Goal: Information Seeking & Learning: Learn about a topic

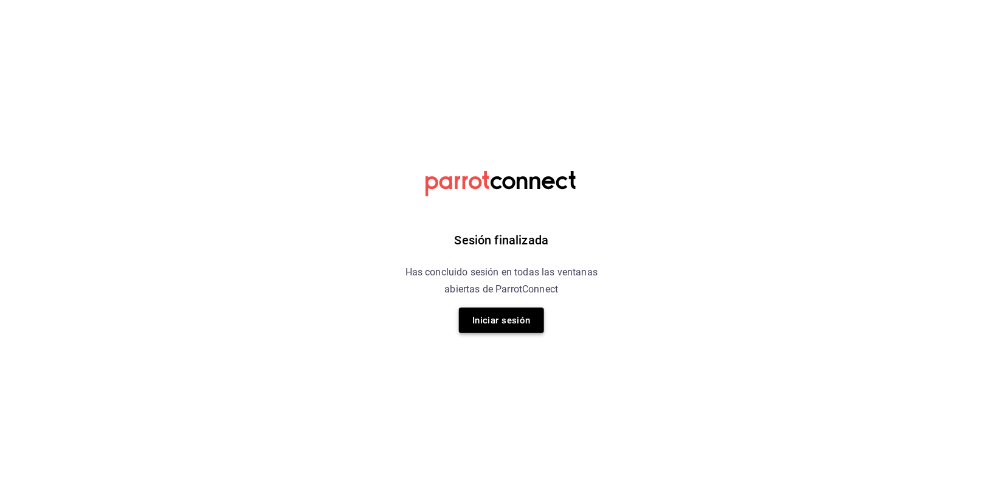
click at [520, 319] on button "Iniciar sesión" at bounding box center [501, 321] width 85 height 26
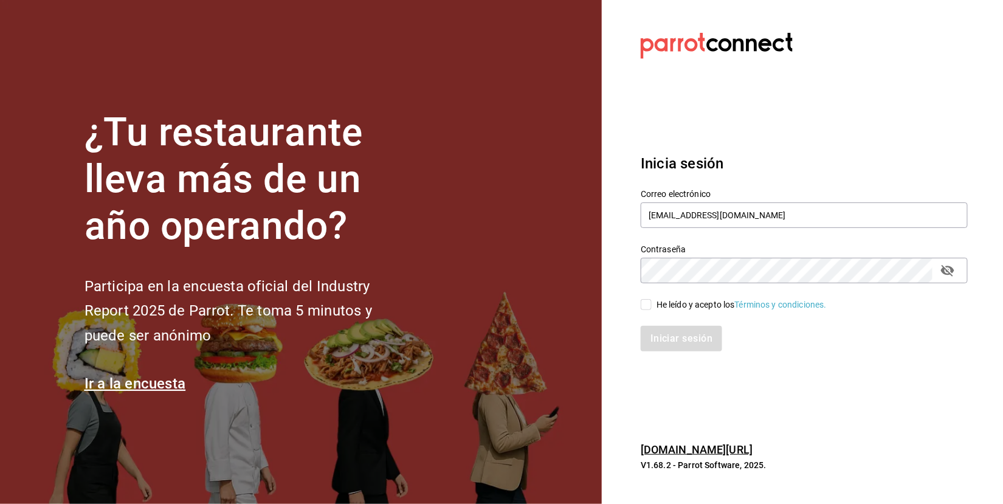
type input "[EMAIL_ADDRESS][DOMAIN_NAME]"
click at [649, 304] on input "He leído y acepto los Términos y condiciones." at bounding box center [646, 304] width 11 height 11
checkbox input "true"
click at [681, 342] on button "Iniciar sesión" at bounding box center [682, 339] width 83 height 26
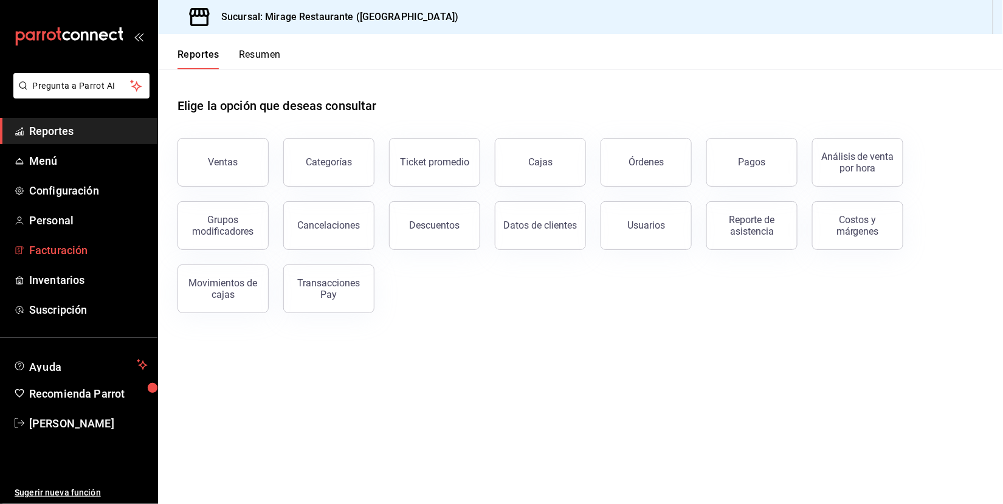
click at [75, 244] on span "Facturación" at bounding box center [88, 250] width 119 height 16
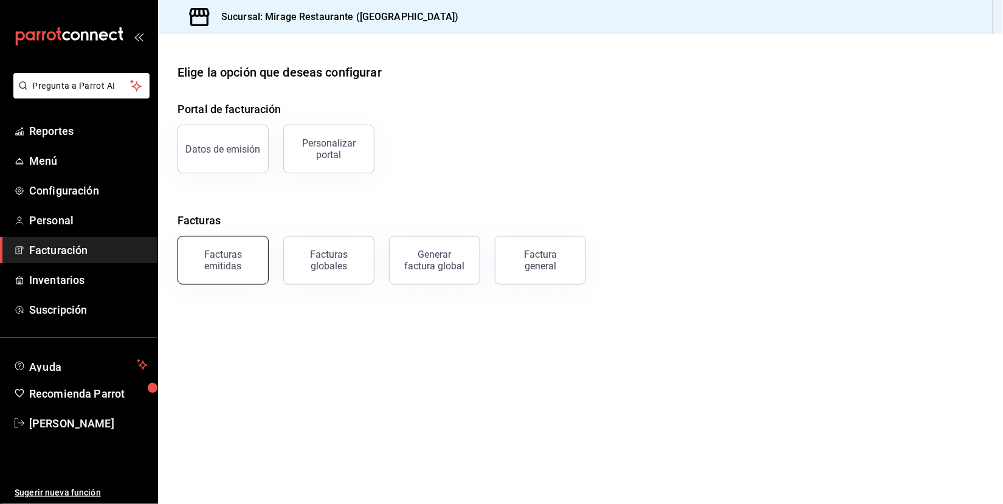
click at [236, 264] on div "Facturas emitidas" at bounding box center [222, 260] width 75 height 23
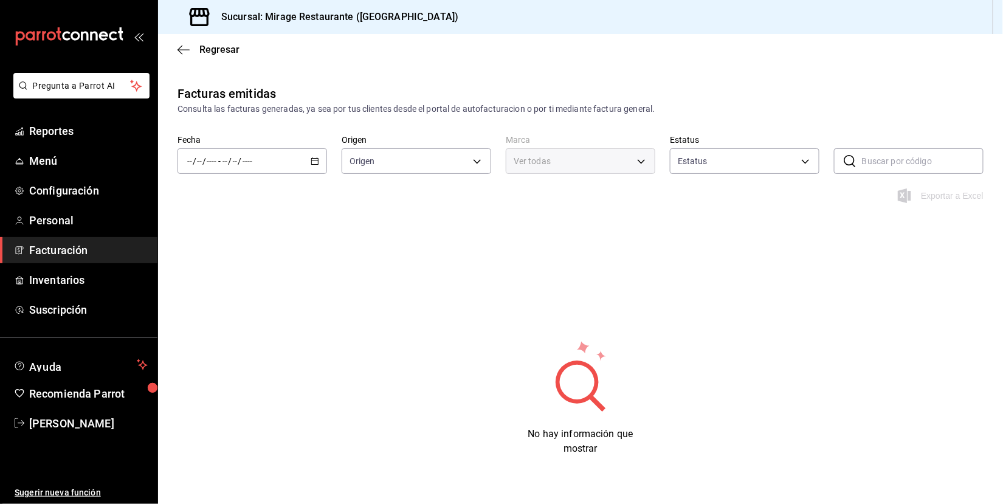
type input "ORDER_INVOICE,GENERAL_INVOICE"
type input "ACTIVE,PENDING_CANCELLATION,CANCELLED,PRE_CANCELLED"
type input "fd44f9d9-2552-44ba-a783-b01c8222cad6"
click at [279, 161] on div "/ / - / /" at bounding box center [252, 161] width 150 height 26
click at [258, 274] on span "Mes actual" at bounding box center [235, 280] width 94 height 13
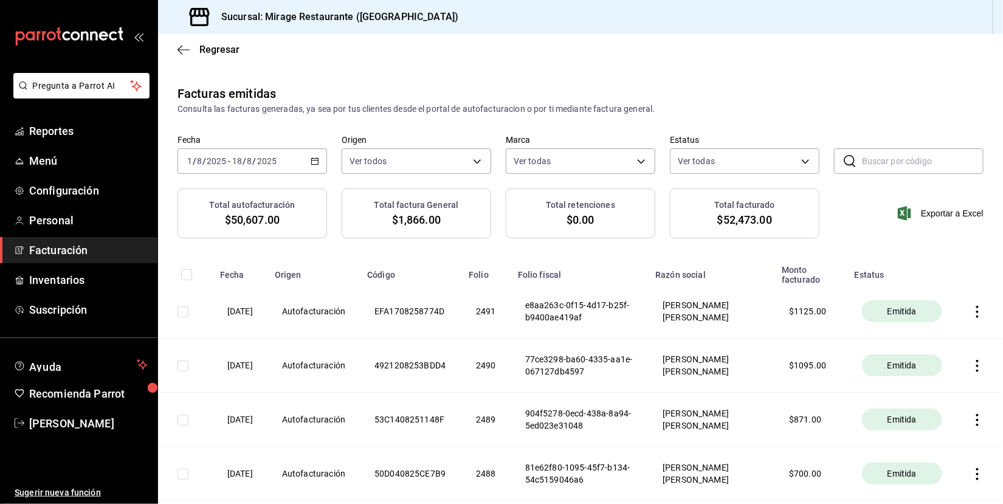
click at [263, 217] on span "$50,607.00" at bounding box center [252, 220] width 55 height 16
click at [203, 50] on span "Regresar" at bounding box center [219, 50] width 40 height 12
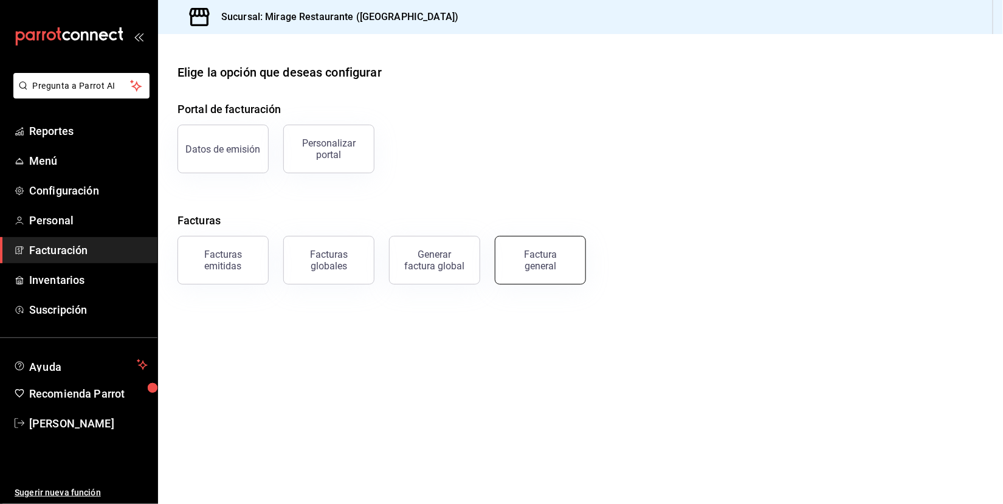
click at [546, 268] on div "Factura general" at bounding box center [540, 260] width 61 height 23
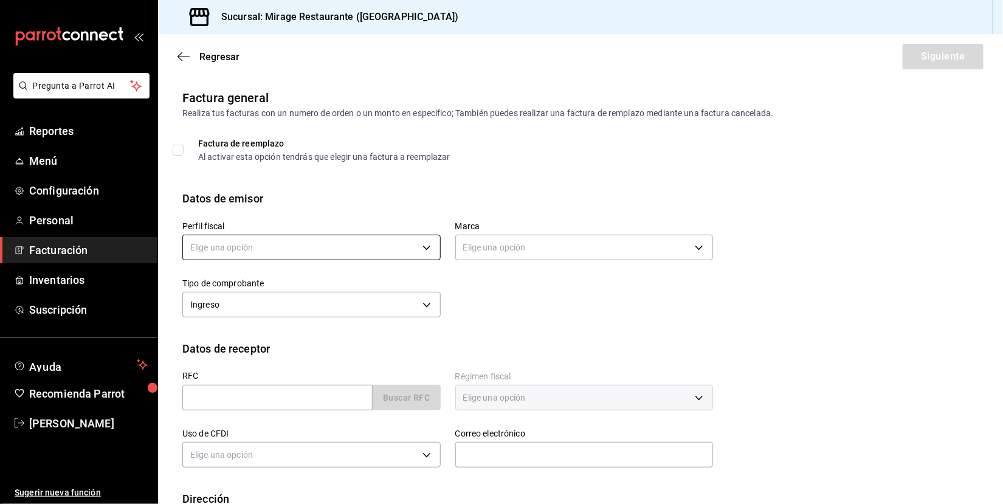
click at [357, 238] on body "Pregunta a Parrot AI Reportes Menú Configuración Personal Facturación Inventari…" at bounding box center [501, 252] width 1003 height 504
click at [350, 304] on li "MIGUEL GALLARDO ESCOTO" at bounding box center [311, 305] width 257 height 22
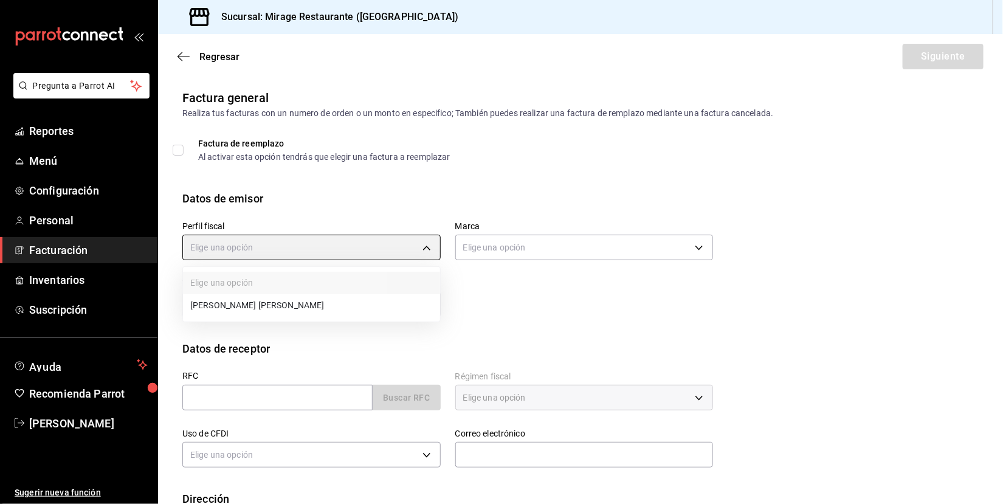
type input "23a5ca09-d4de-4a9b-8797-120a040e28d0"
type input "fd44f9d9-2552-44ba-a783-b01c8222cad6"
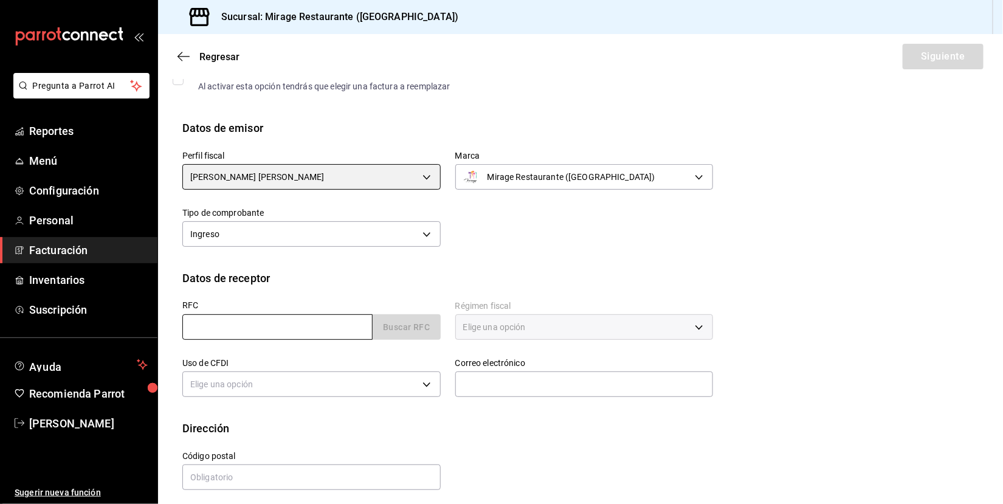
scroll to position [70, 0]
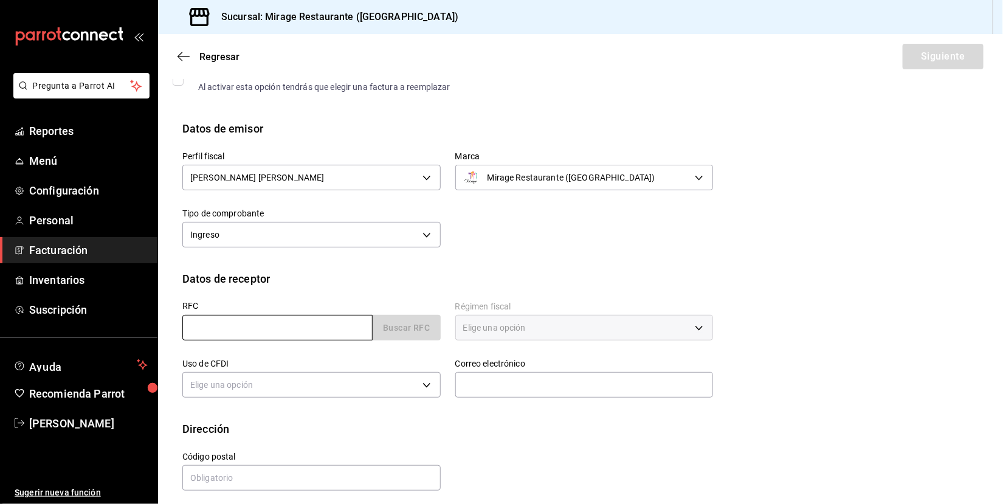
click at [313, 331] on input "text" at bounding box center [277, 328] width 190 height 26
click at [101, 130] on span "Reportes" at bounding box center [88, 131] width 119 height 16
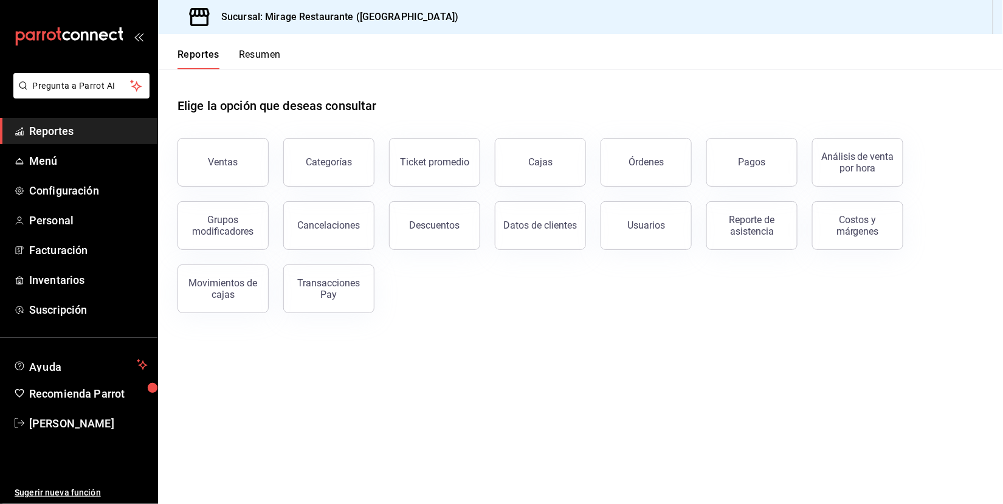
click at [276, 50] on button "Resumen" at bounding box center [260, 59] width 42 height 21
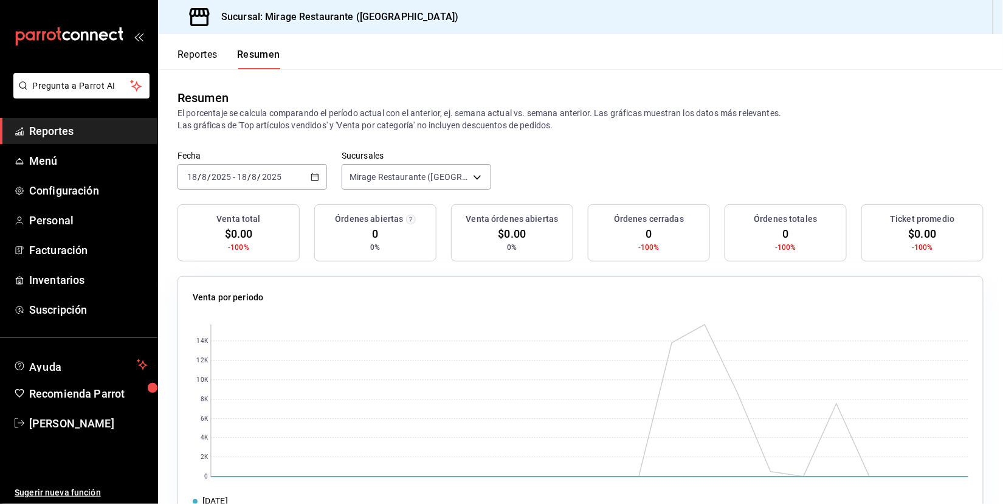
click at [309, 177] on div "2025-08-18 18 / 8 / 2025 - 2025-08-18 18 / 8 / 2025" at bounding box center [252, 177] width 150 height 26
click at [253, 291] on span "Mes actual" at bounding box center [235, 295] width 94 height 13
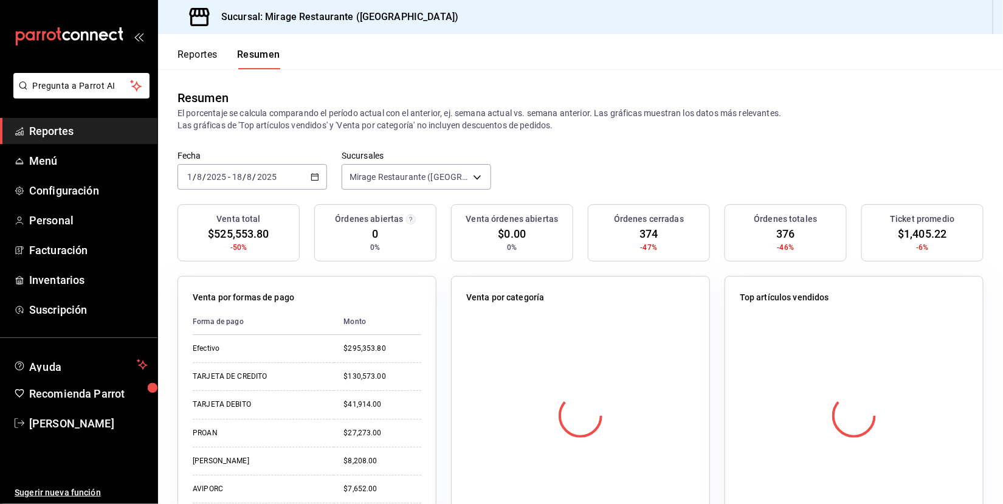
click at [227, 226] on span "$525,553.80" at bounding box center [238, 233] width 61 height 16
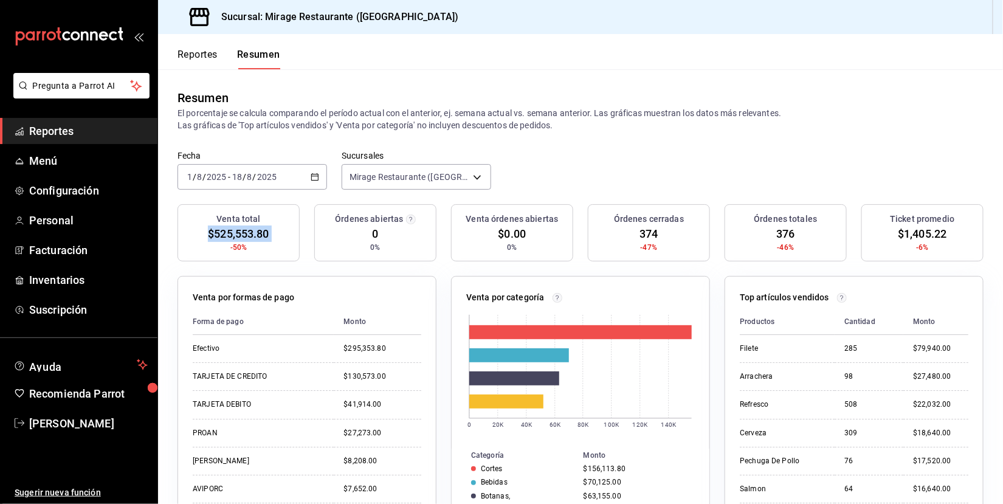
click at [244, 174] on span "/" at bounding box center [245, 177] width 4 height 10
click at [234, 227] on li "Ayer" at bounding box center [235, 240] width 114 height 27
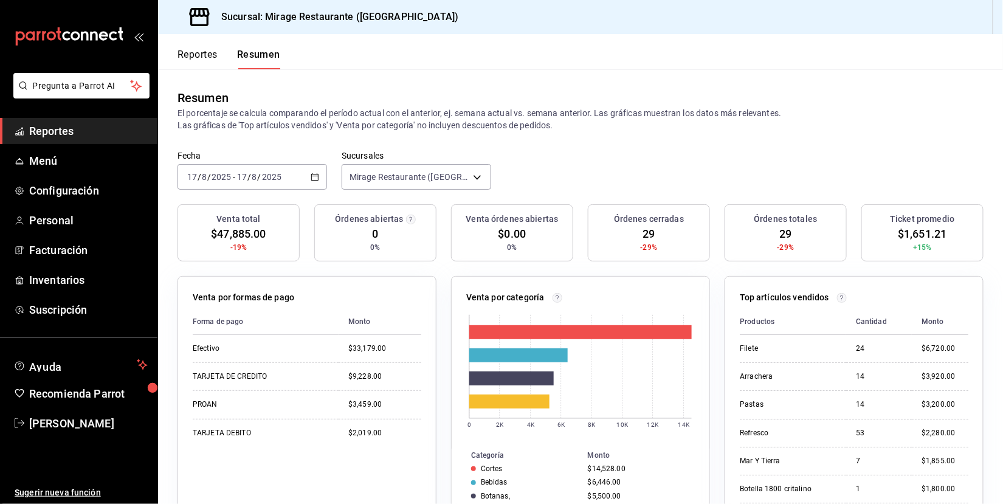
click at [205, 55] on button "Reportes" at bounding box center [197, 59] width 40 height 21
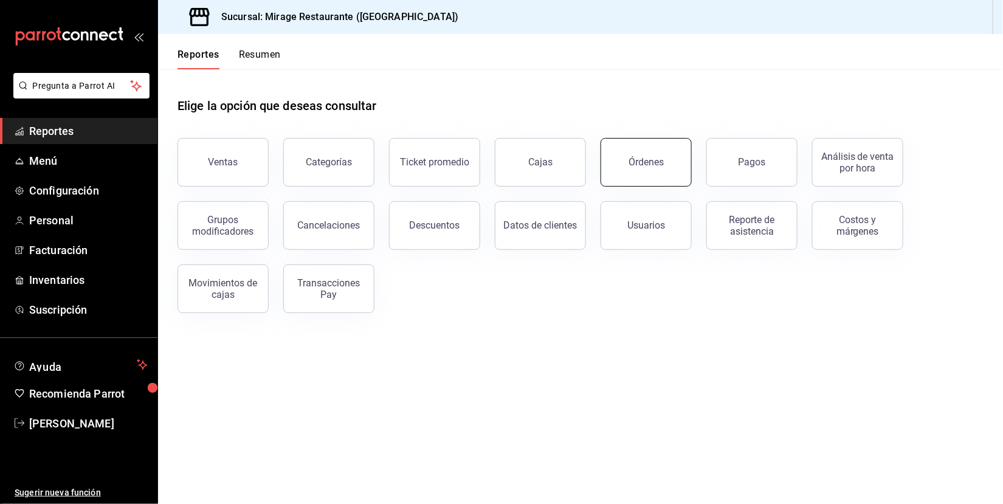
click at [647, 164] on div "Órdenes" at bounding box center [645, 162] width 35 height 12
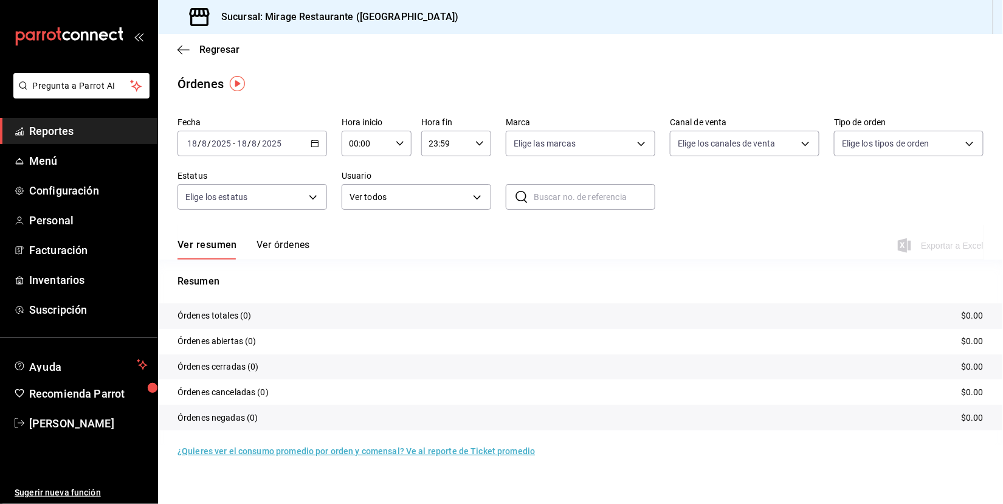
click at [291, 139] on div "2025-08-18 18 / 8 / 2025 - 2025-08-18 18 / 8 / 2025" at bounding box center [252, 144] width 150 height 26
click at [252, 201] on span "Ayer" at bounding box center [235, 207] width 94 height 13
click at [286, 239] on button "Ver órdenes" at bounding box center [282, 249] width 53 height 21
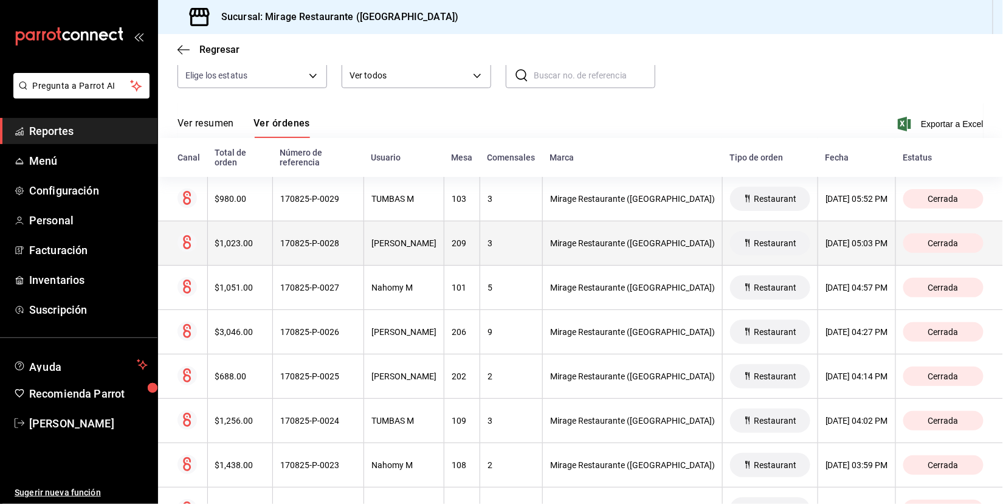
scroll to position [122, 0]
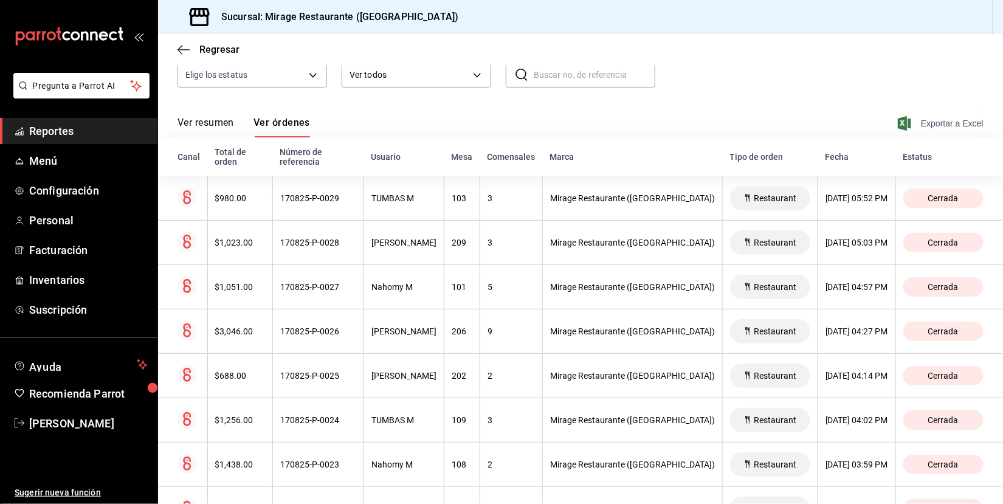
click at [944, 120] on span "Exportar a Excel" at bounding box center [941, 123] width 83 height 15
click at [92, 136] on span "Reportes" at bounding box center [88, 131] width 119 height 16
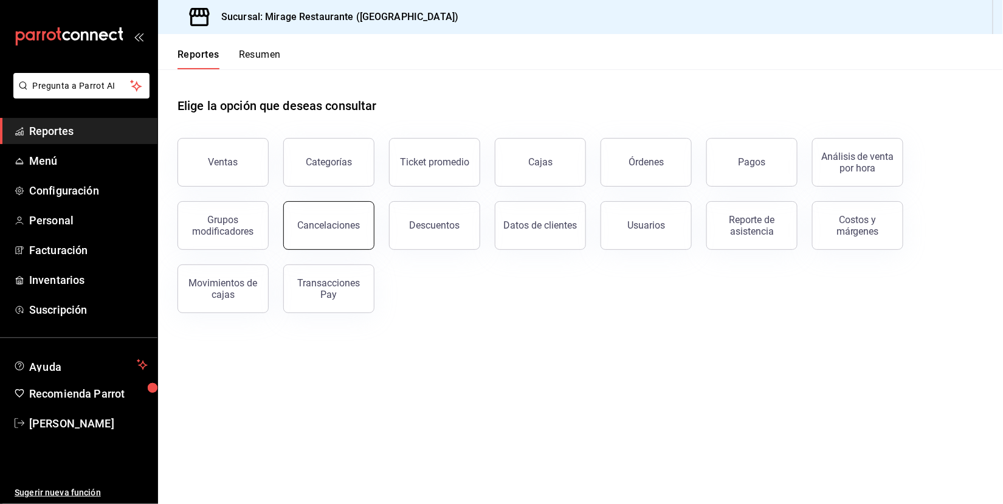
click at [356, 229] on button "Cancelaciones" at bounding box center [328, 225] width 91 height 49
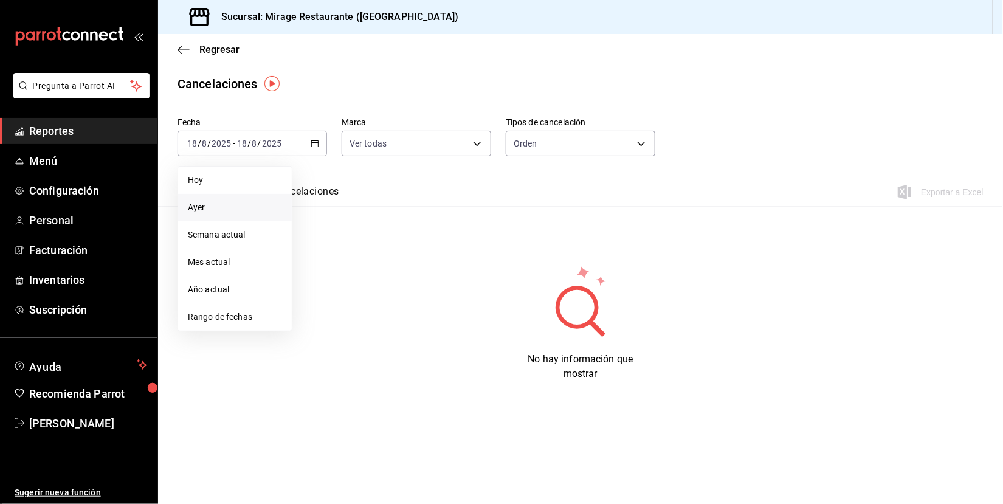
click at [241, 203] on span "Ayer" at bounding box center [235, 207] width 94 height 13
click at [552, 133] on body "Pregunta a Parrot AI Reportes Menú Configuración Personal Facturación Inventari…" at bounding box center [501, 252] width 1003 height 504
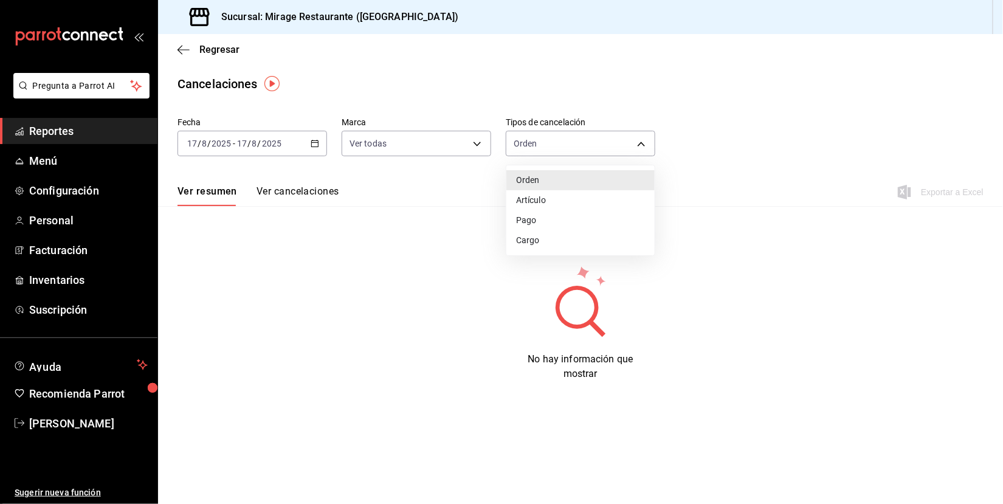
click at [560, 202] on li "Artículo" at bounding box center [580, 200] width 148 height 20
type input "ORDER_ITEM"
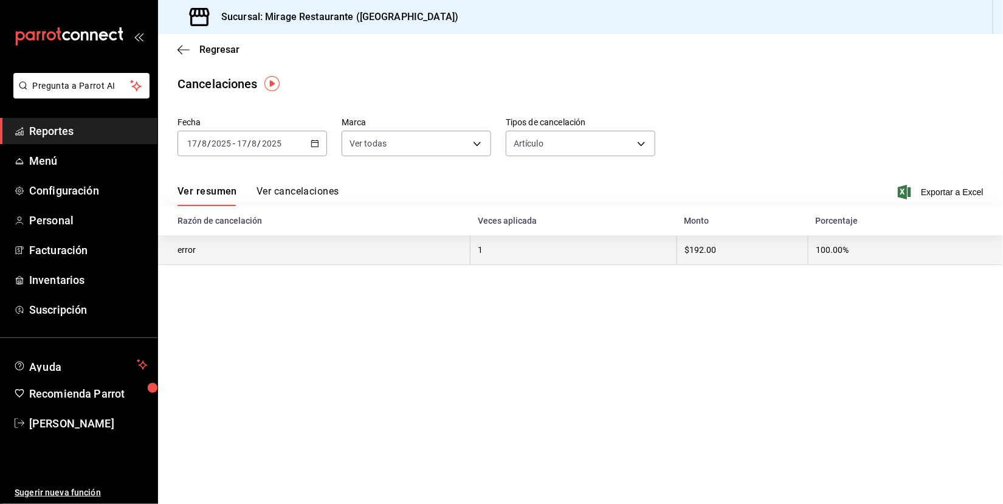
click at [585, 253] on th "1" at bounding box center [573, 250] width 207 height 30
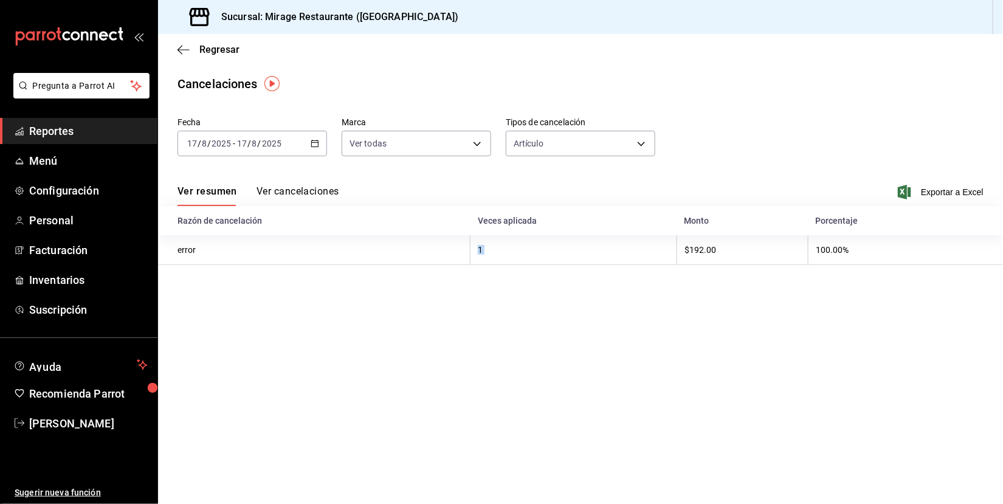
click at [306, 206] on th "Razón de cancelación" at bounding box center [314, 220] width 312 height 29
click at [308, 190] on button "Ver cancelaciones" at bounding box center [297, 195] width 83 height 21
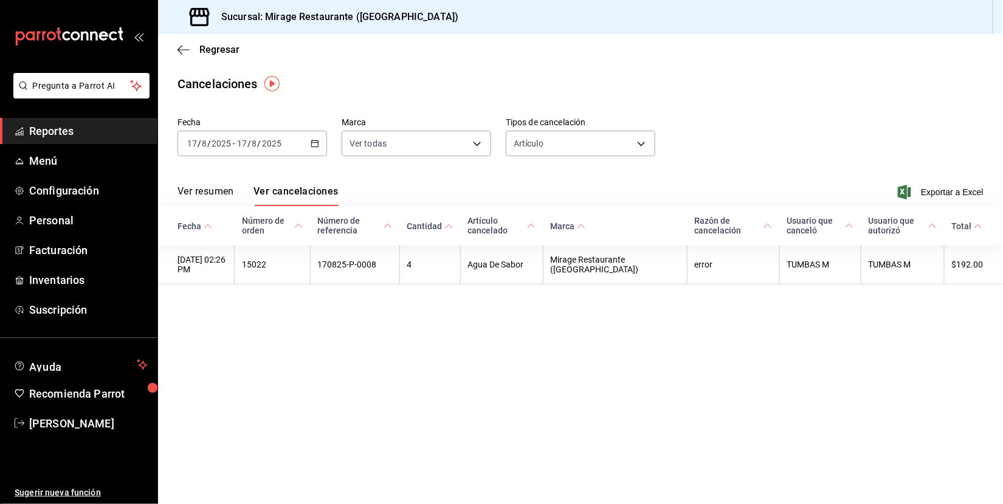
click at [303, 142] on div "2025-08-17 17 / 8 / 2025 - 2025-08-17 17 / 8 / 2025" at bounding box center [252, 144] width 150 height 26
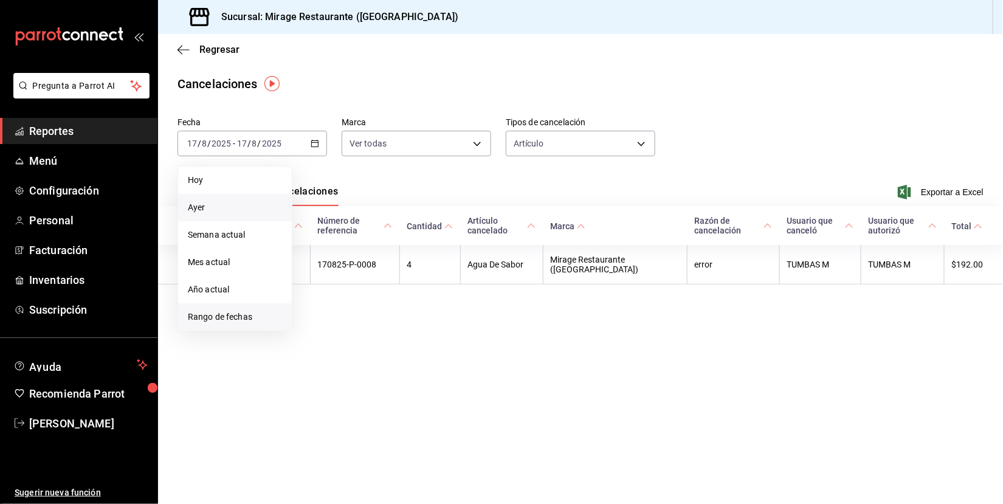
click at [256, 311] on span "Rango de fechas" at bounding box center [235, 317] width 94 height 13
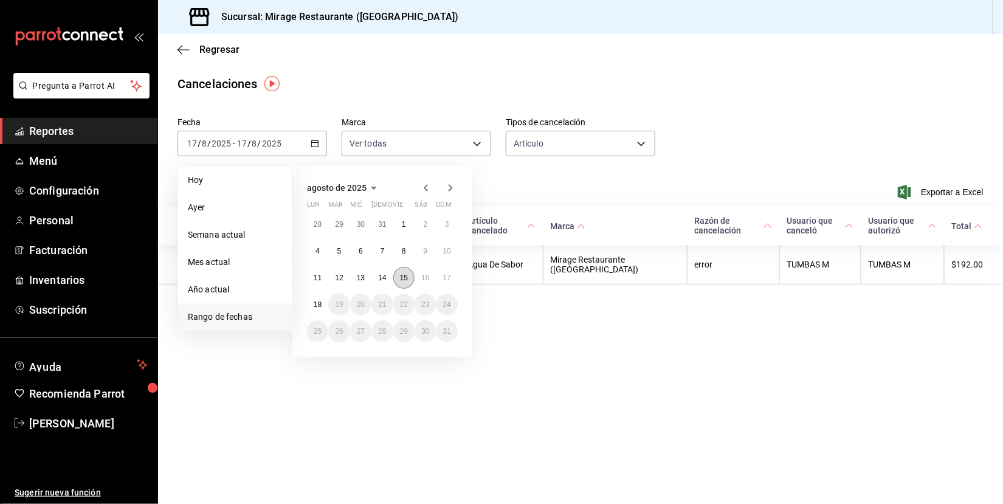
click at [403, 275] on abbr "15" at bounding box center [404, 278] width 8 height 9
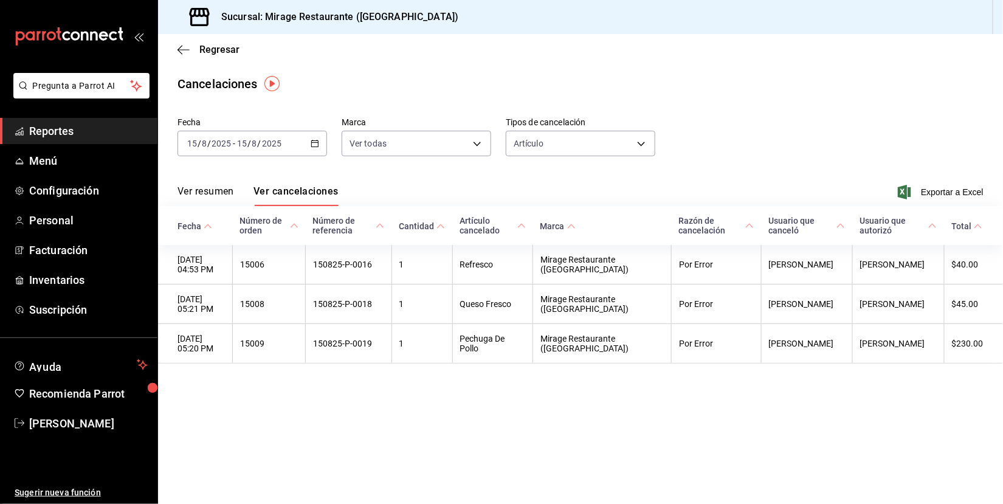
click at [66, 130] on span "Reportes" at bounding box center [88, 131] width 119 height 16
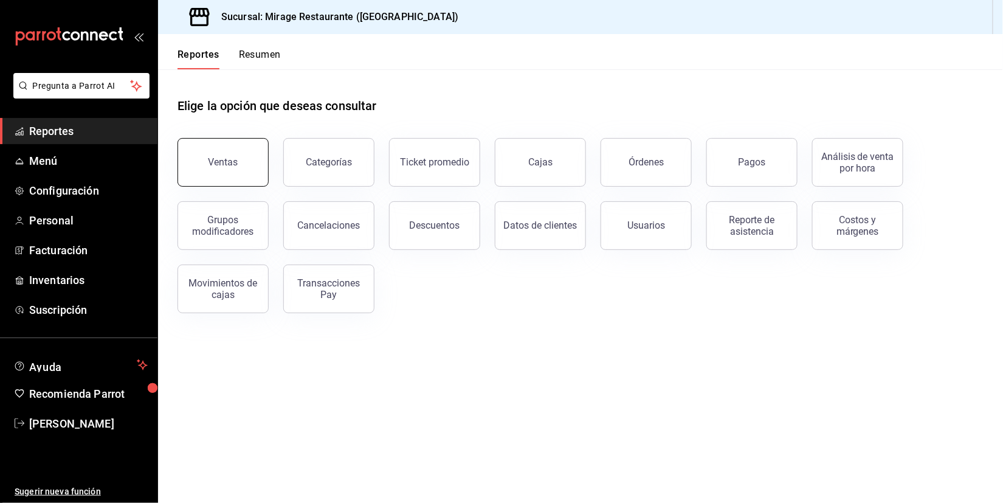
click at [232, 159] on div "Ventas" at bounding box center [223, 162] width 30 height 12
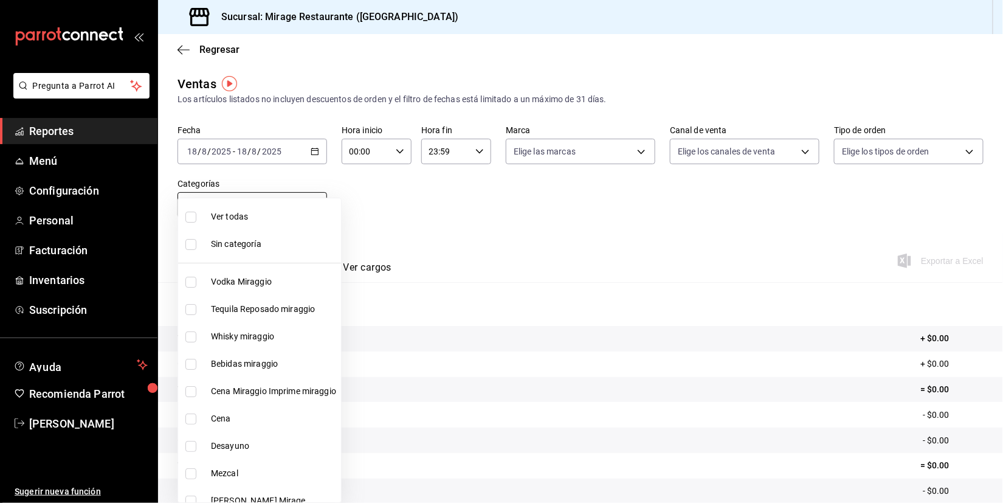
click at [297, 200] on body "Pregunta a Parrot AI Reportes Menú Configuración Personal Facturación Inventari…" at bounding box center [501, 251] width 1003 height 503
click at [275, 379] on li "Cena Miraggio Imprime miraggio" at bounding box center [259, 390] width 163 height 27
type input "1f56fa7c-0cde-45dc-bf5e-76e6b2ba1d35"
checkbox input "true"
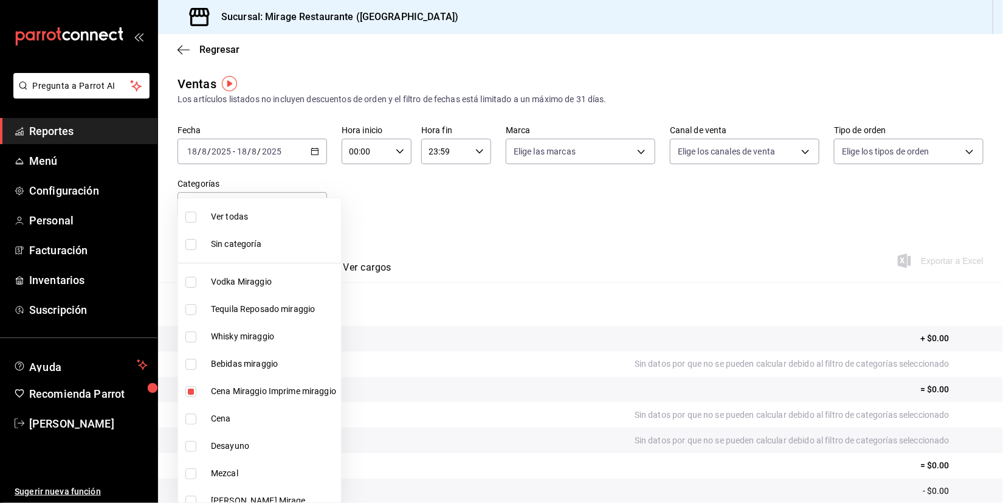
click at [489, 203] on div at bounding box center [501, 251] width 1003 height 503
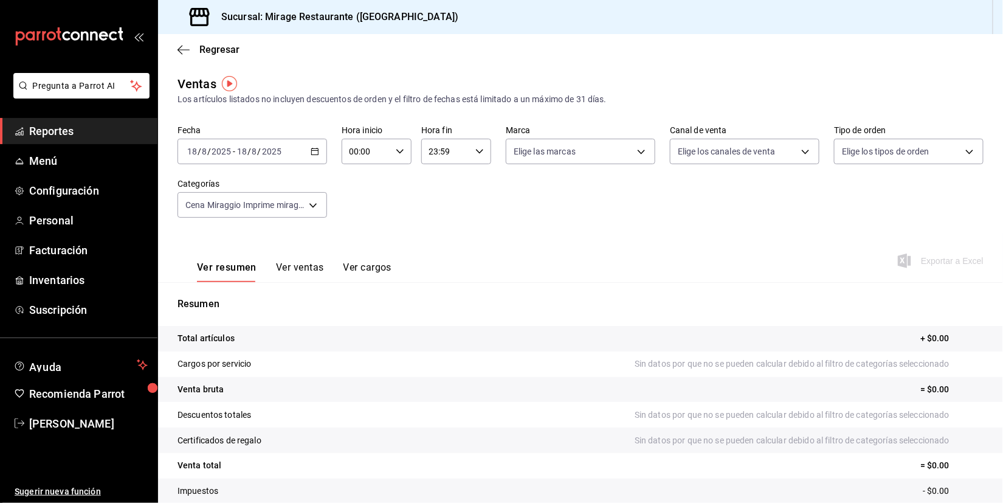
click at [286, 149] on div "2025-08-18 18 / 8 / 2025 - 2025-08-18 18 / 8 / 2025" at bounding box center [252, 152] width 150 height 26
click at [260, 209] on span "Ayer" at bounding box center [235, 215] width 94 height 13
click at [306, 266] on button "Ver ventas" at bounding box center [300, 271] width 48 height 21
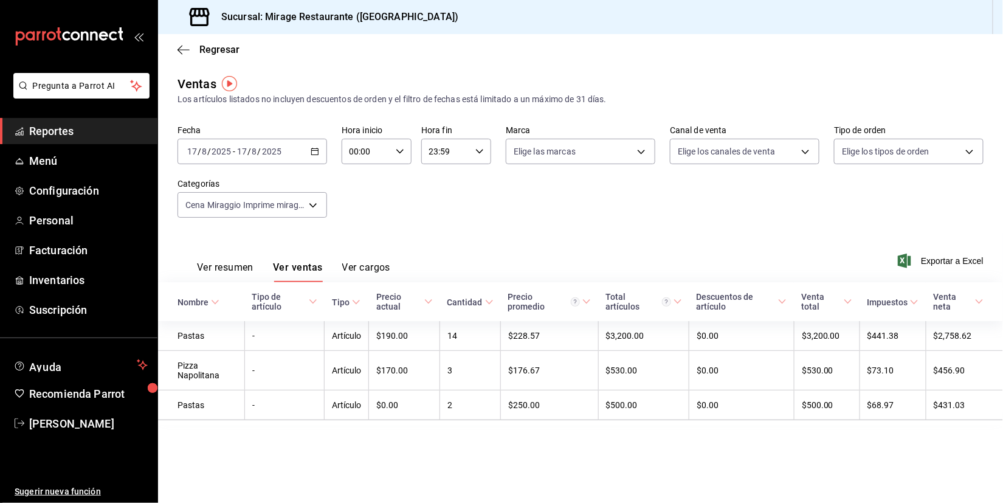
click at [323, 155] on div "2025-08-17 17 / 8 / 2025 - 2025-08-17 17 / 8 / 2025" at bounding box center [252, 152] width 150 height 26
click at [241, 265] on span "Mes actual" at bounding box center [235, 270] width 94 height 13
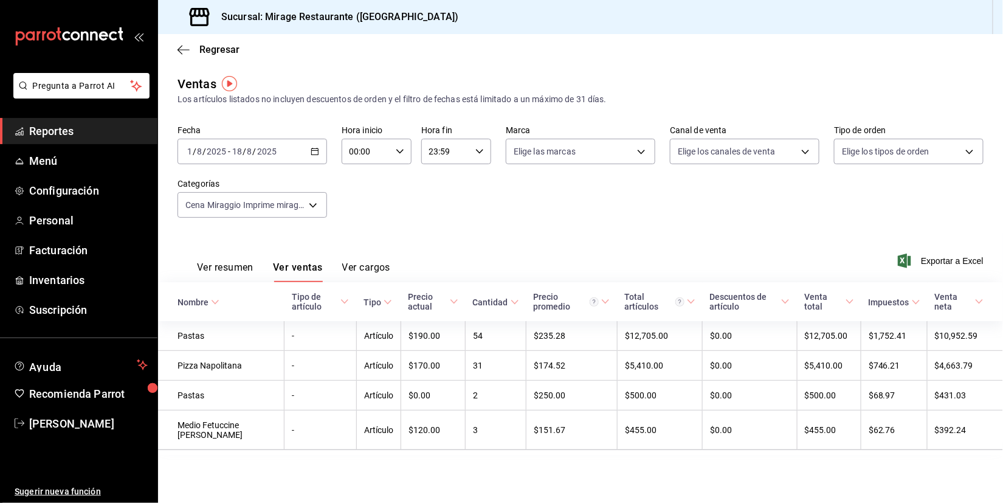
click at [218, 264] on button "Ver resumen" at bounding box center [225, 271] width 57 height 21
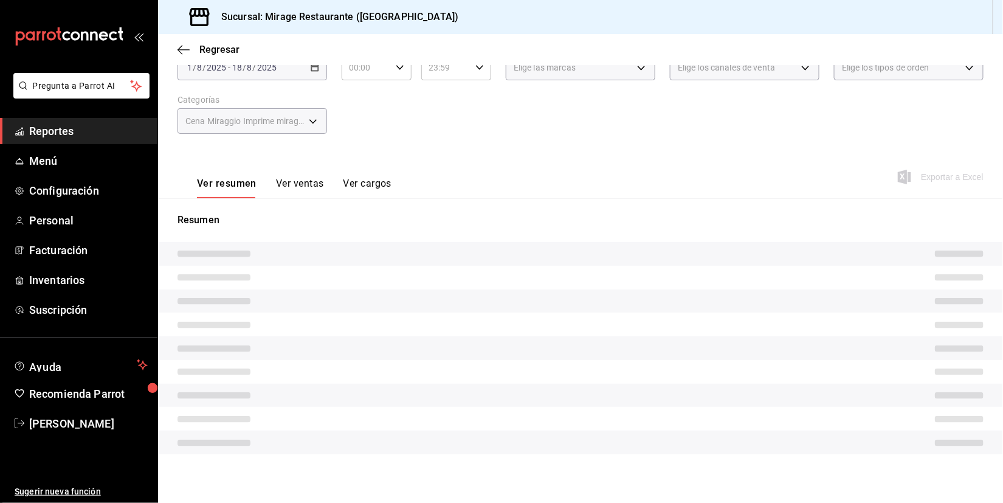
scroll to position [71, 0]
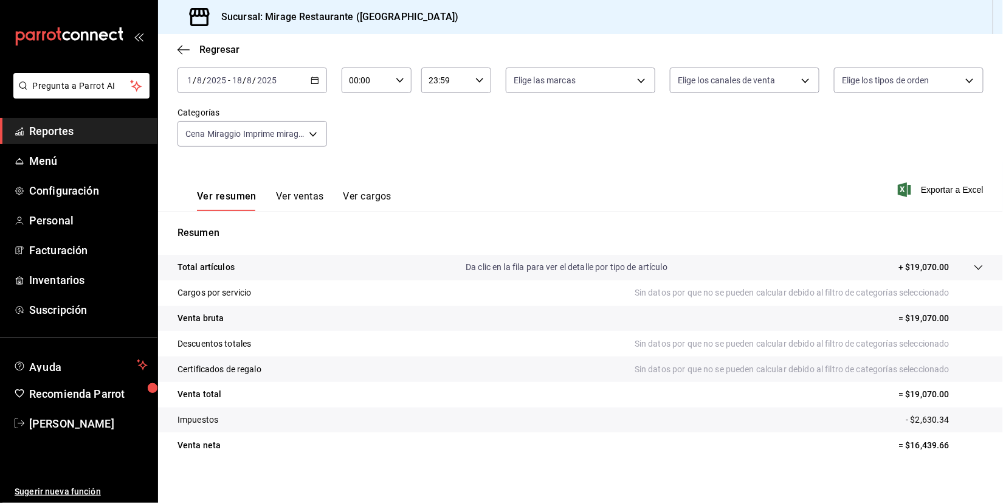
click at [84, 129] on span "Reportes" at bounding box center [88, 131] width 119 height 16
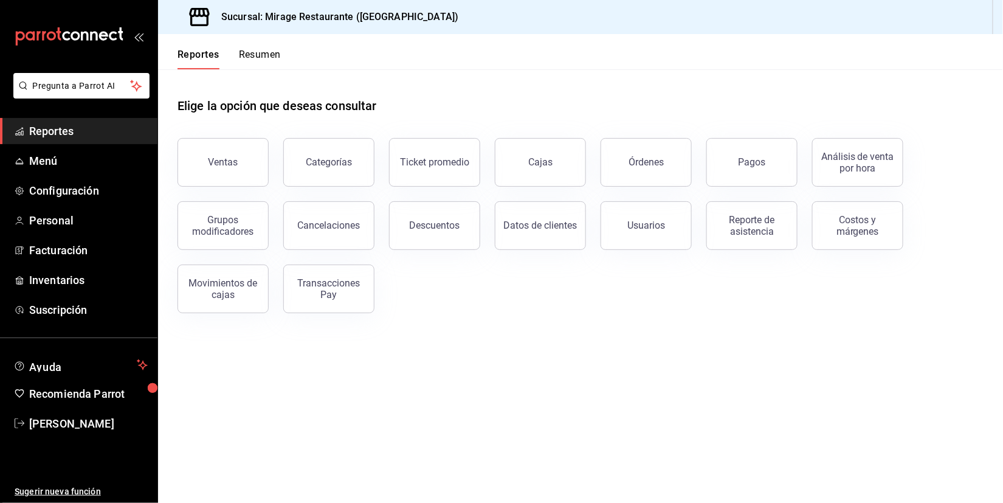
click at [266, 63] on button "Resumen" at bounding box center [260, 59] width 42 height 21
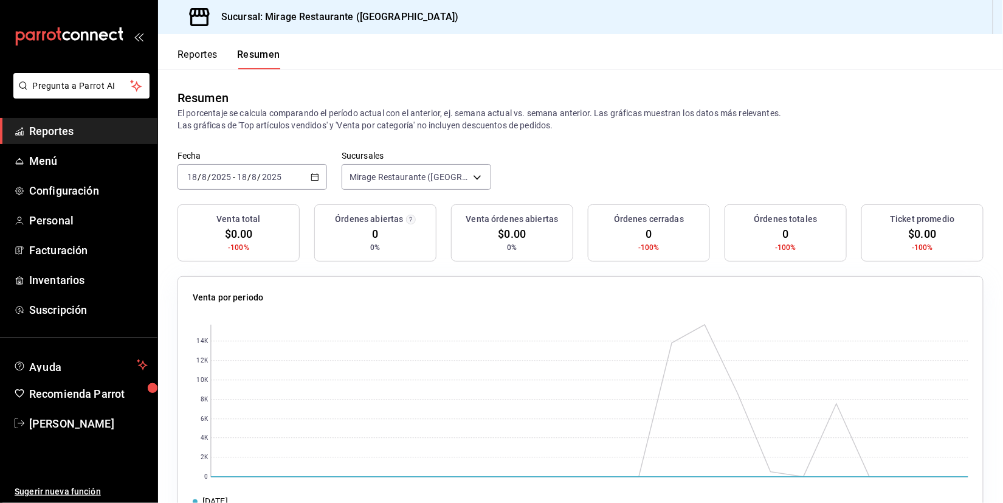
click at [372, 229] on span "0" at bounding box center [375, 233] width 6 height 16
click at [287, 164] on div "2025-08-18 18 / 8 / 2025 - 2025-08-18 18 / 8 / 2025" at bounding box center [252, 177] width 150 height 26
click at [339, 311] on div "Venta por periodo 0 2K 4K 6K 8K 10K 12K 14K 18/08/2025 11/08/2025" at bounding box center [580, 403] width 806 height 255
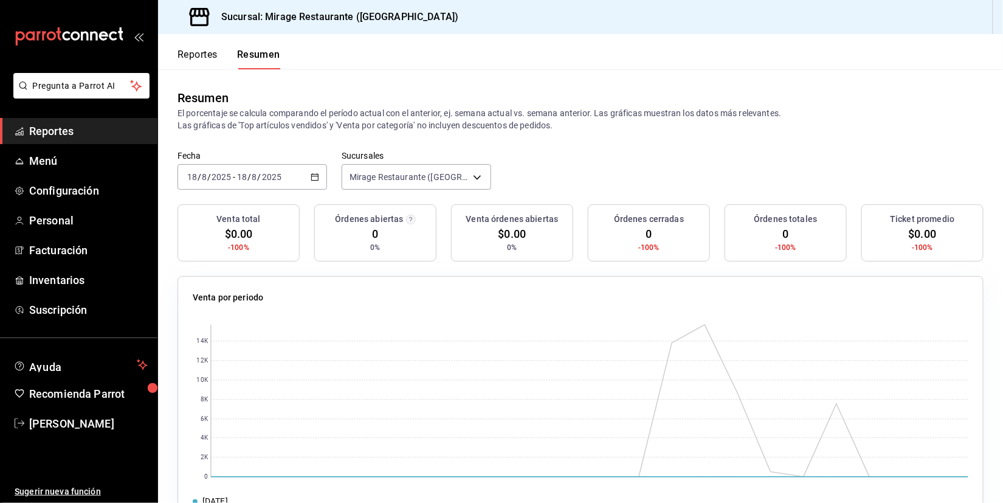
click at [376, 236] on span "0" at bounding box center [375, 233] width 6 height 16
click at [202, 55] on button "Reportes" at bounding box center [197, 59] width 40 height 21
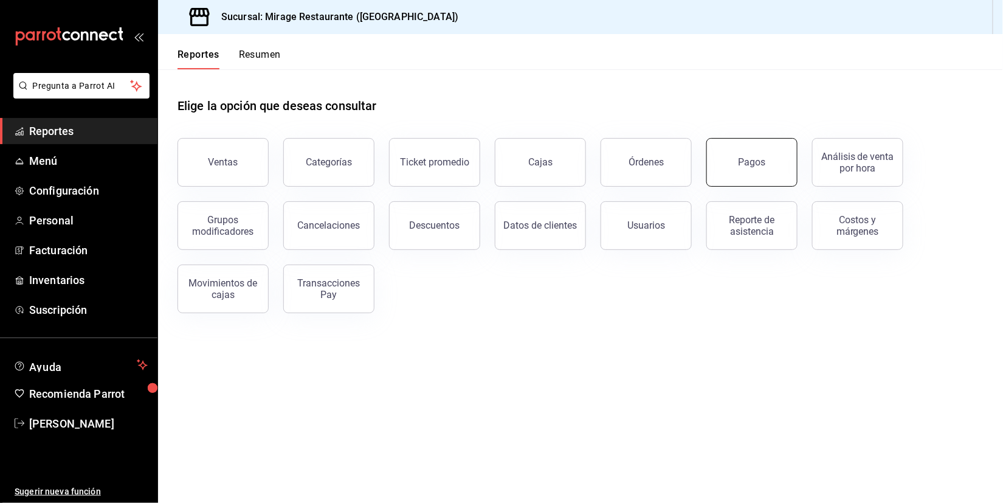
click at [720, 161] on button "Pagos" at bounding box center [751, 162] width 91 height 49
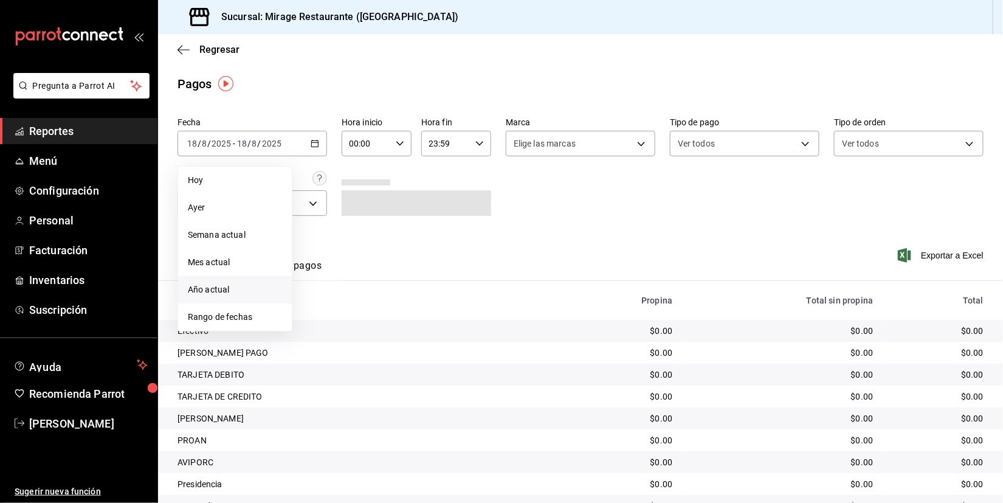
click at [253, 286] on span "Año actual" at bounding box center [235, 289] width 94 height 13
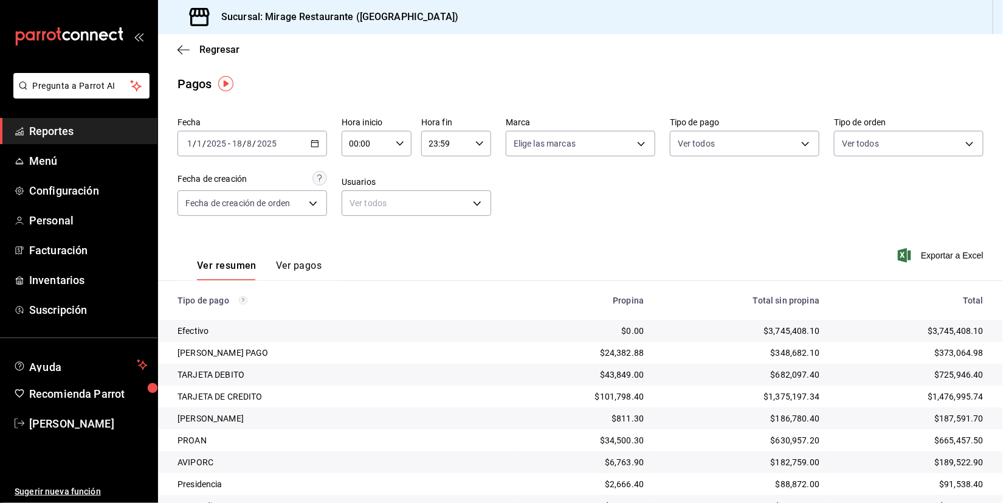
click at [302, 264] on button "Ver pagos" at bounding box center [299, 270] width 46 height 21
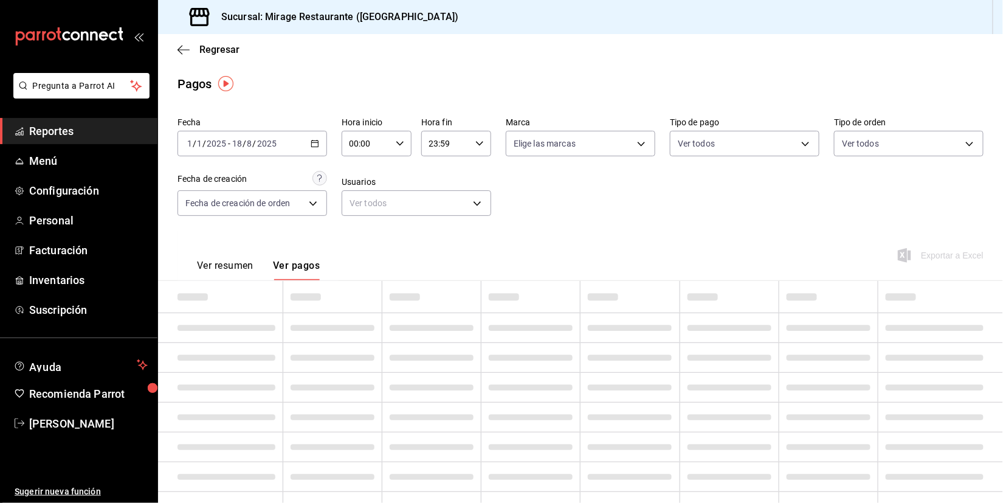
click at [237, 261] on button "Ver resumen" at bounding box center [225, 270] width 57 height 21
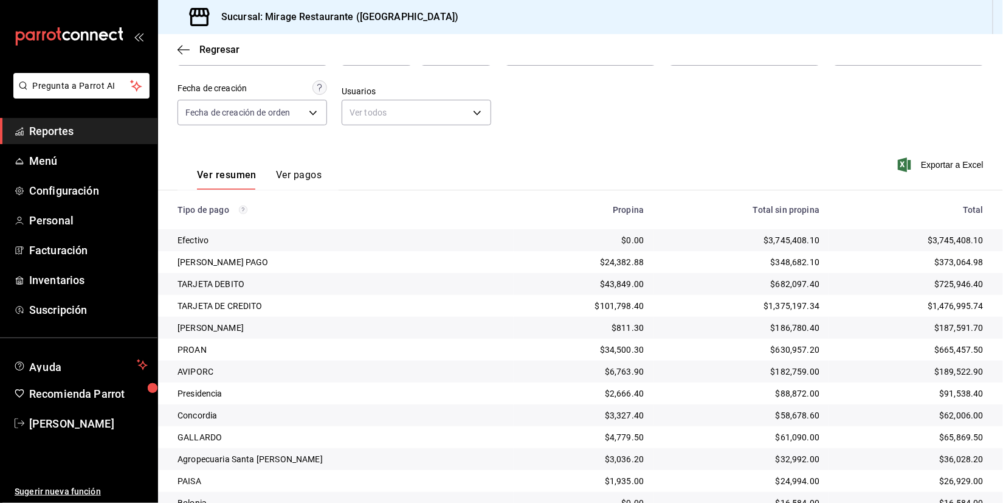
scroll to position [91, 0]
click at [958, 260] on div "$373,064.98" at bounding box center [911, 261] width 145 height 12
click at [957, 304] on div "$1,476,995.74" at bounding box center [911, 305] width 145 height 12
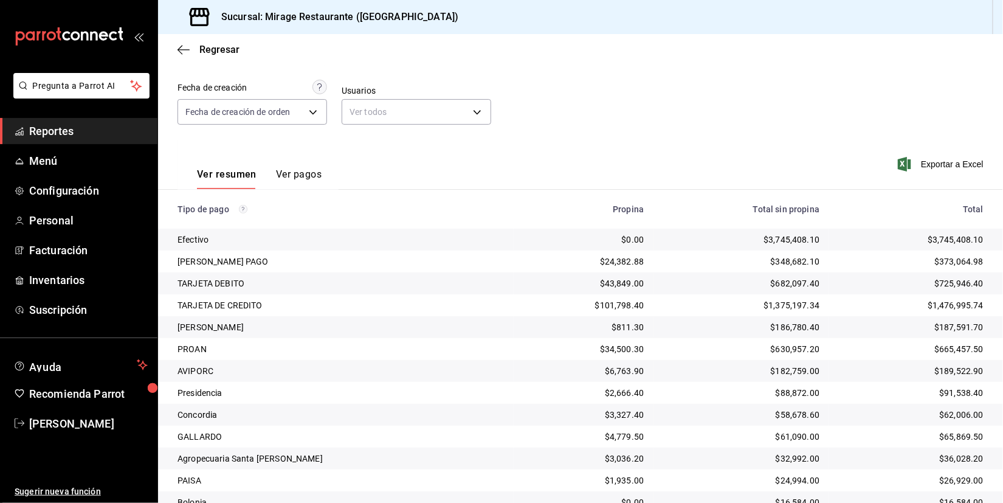
click at [957, 304] on div "$1,476,995.74" at bounding box center [911, 305] width 145 height 12
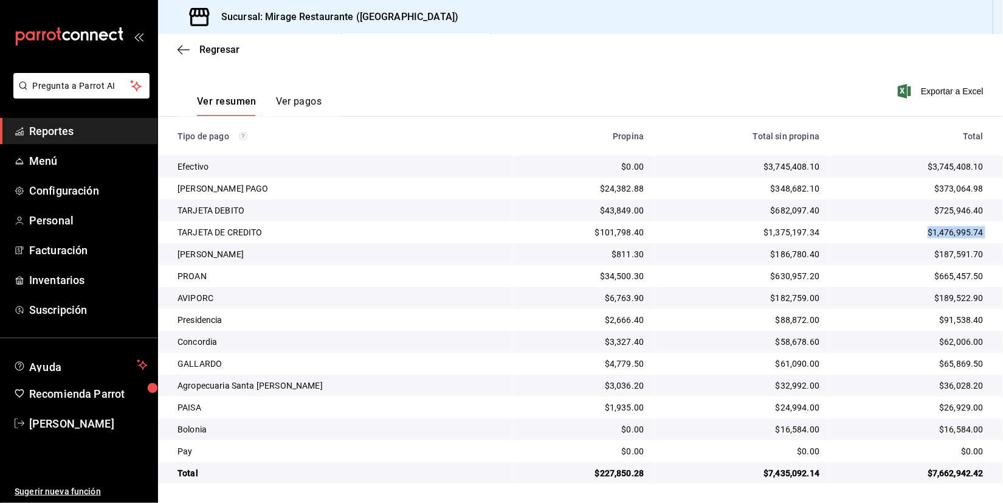
scroll to position [163, 0]
click at [74, 125] on span "Reportes" at bounding box center [88, 131] width 119 height 16
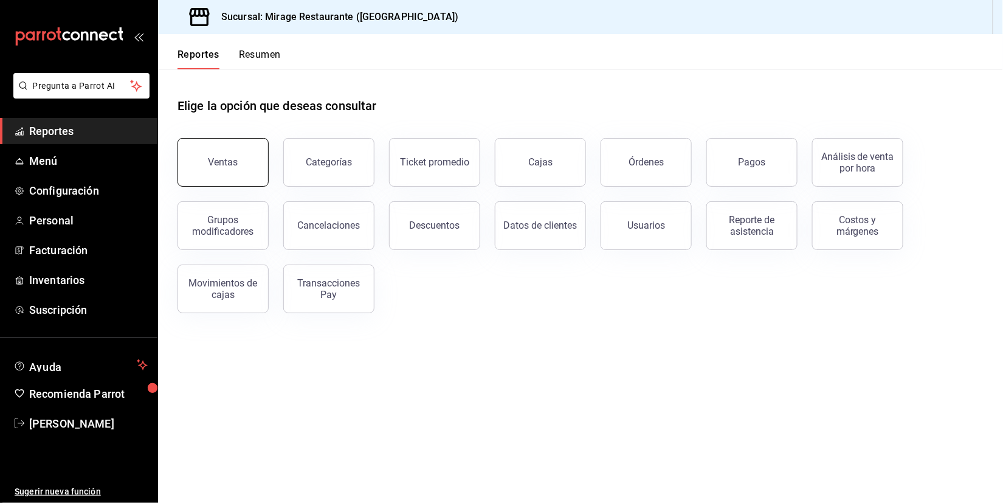
click at [235, 169] on button "Ventas" at bounding box center [222, 162] width 91 height 49
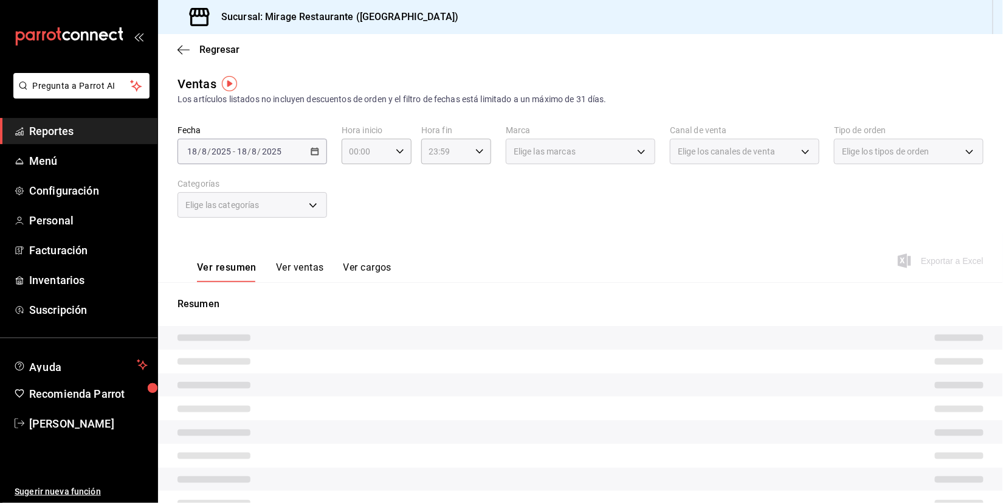
click at [282, 149] on div "2025-08-18 18 / 8 / 2025 - 2025-08-18 18 / 8 / 2025" at bounding box center [252, 152] width 150 height 26
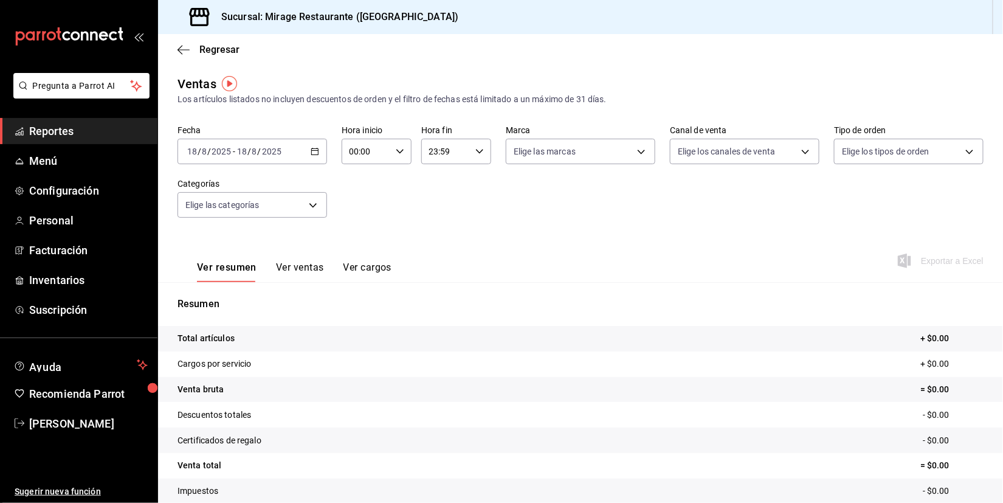
click at [302, 154] on div "2025-08-18 18 / 8 / 2025 - 2025-08-18 18 / 8 / 2025" at bounding box center [252, 152] width 150 height 26
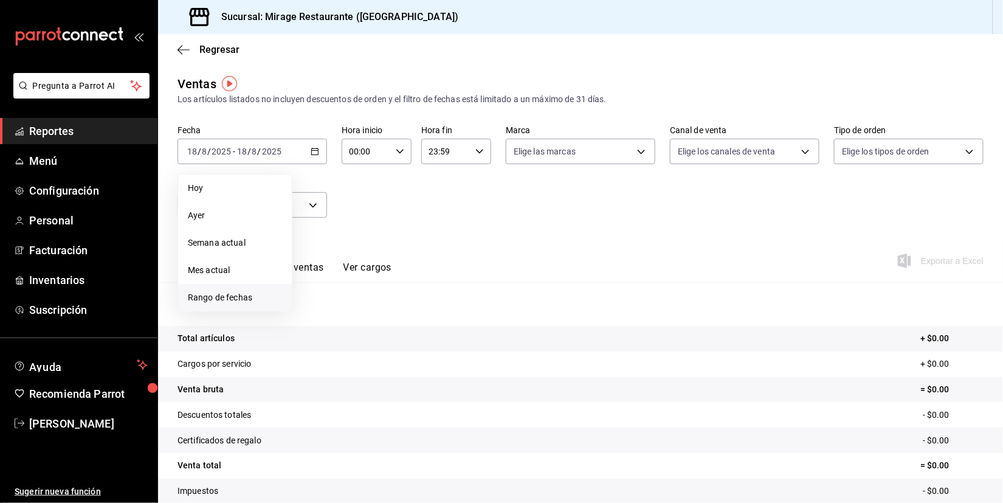
click at [229, 291] on span "Rango de fechas" at bounding box center [235, 297] width 94 height 13
click at [428, 190] on icon "button" at bounding box center [426, 195] width 15 height 15
click at [342, 233] on button "1" at bounding box center [338, 237] width 21 height 22
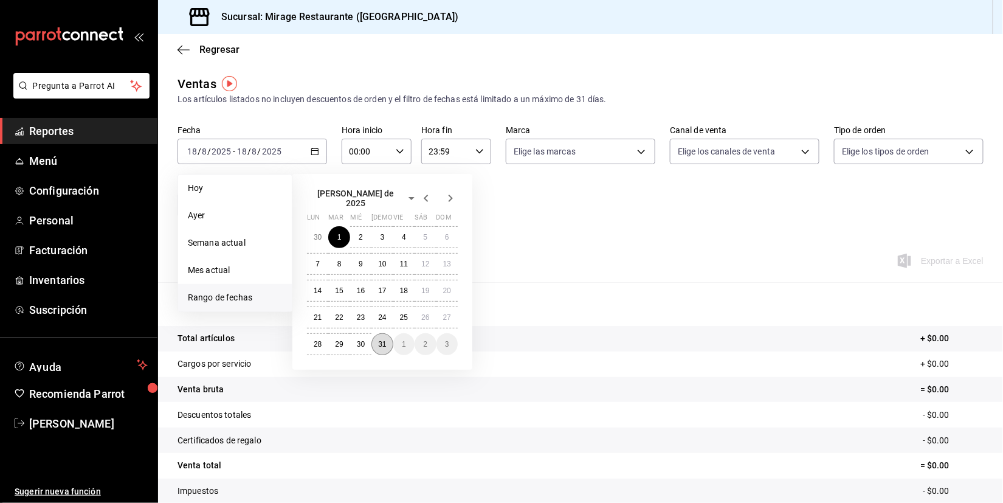
click at [387, 333] on button "31" at bounding box center [381, 344] width 21 height 22
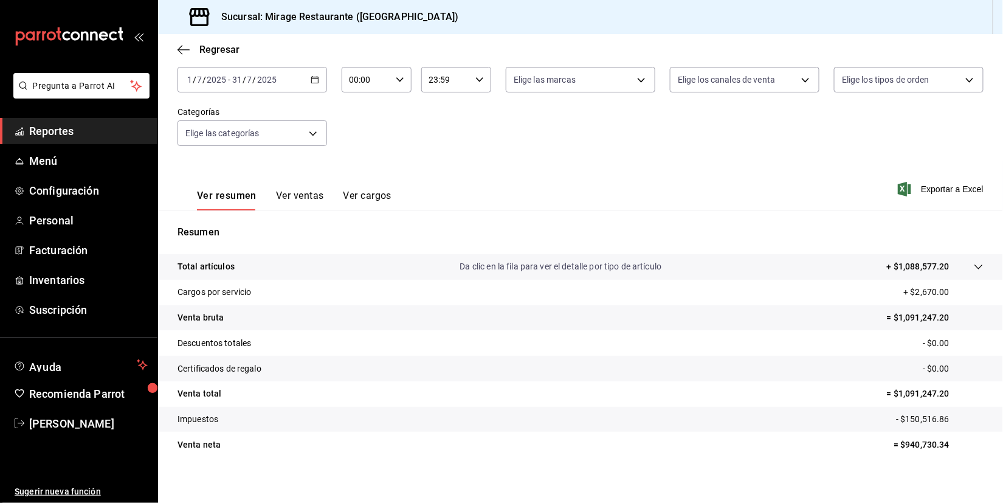
scroll to position [71, 0]
click at [923, 261] on p "+ $1,088,577.20" at bounding box center [918, 267] width 63 height 13
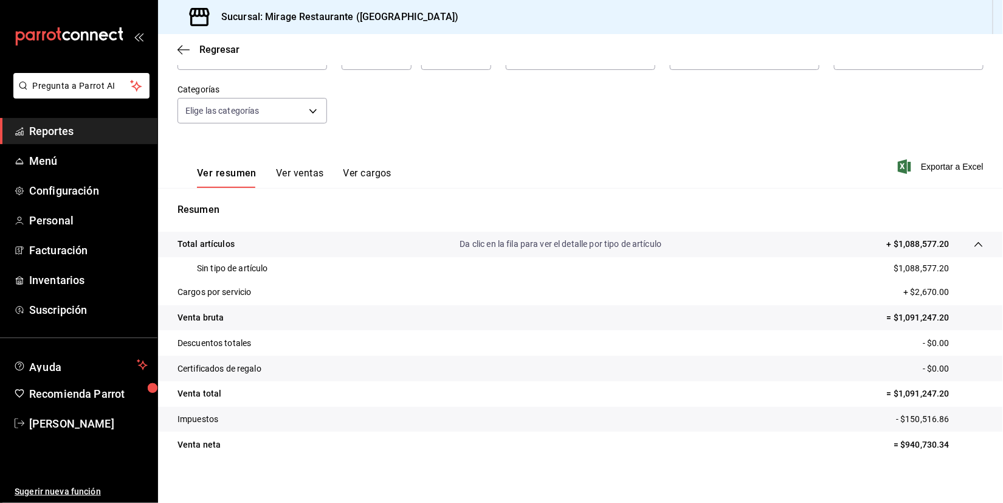
scroll to position [94, 0]
drag, startPoint x: 904, startPoint y: 435, endPoint x: 955, endPoint y: 437, distance: 51.1
click at [955, 439] on p "= $940,730.34" at bounding box center [938, 445] width 90 height 13
click at [941, 439] on p "= $940,730.34" at bounding box center [938, 445] width 90 height 13
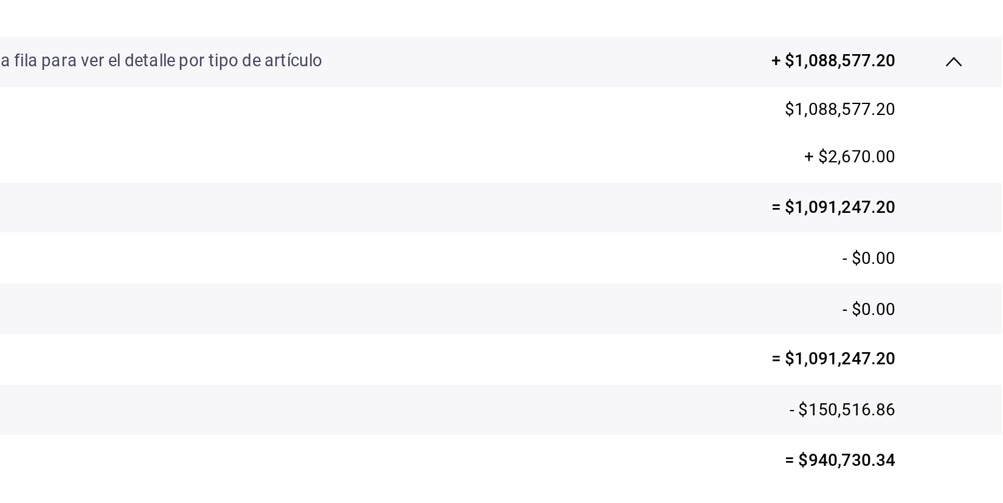
scroll to position [0, 0]
drag, startPoint x: 403, startPoint y: 222, endPoint x: 454, endPoint y: 224, distance: 51.1
click at [893, 439] on p "= $940,730.34" at bounding box center [938, 445] width 90 height 13
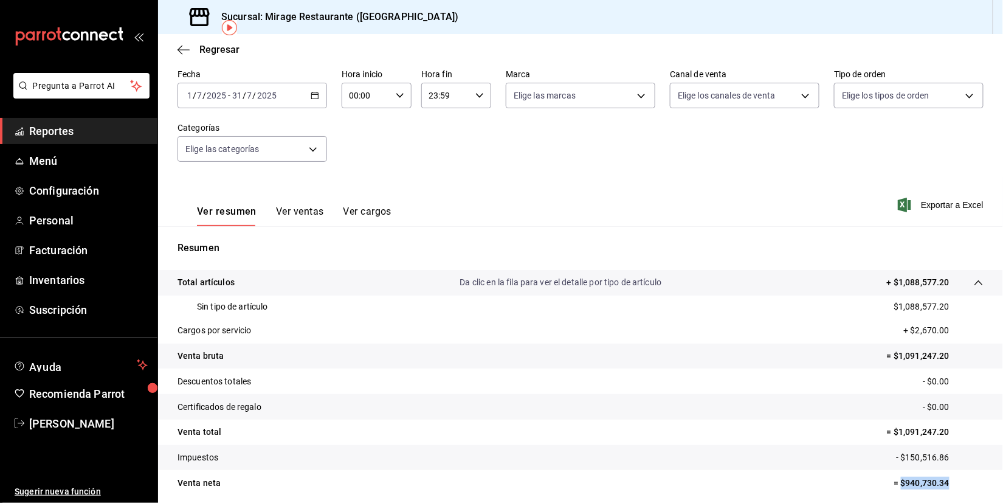
scroll to position [55, 0]
